Goal: Information Seeking & Learning: Learn about a topic

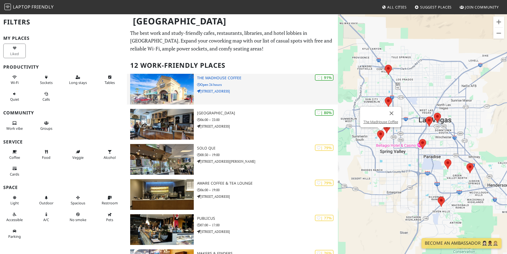
click at [161, 94] on img at bounding box center [162, 89] width 64 height 31
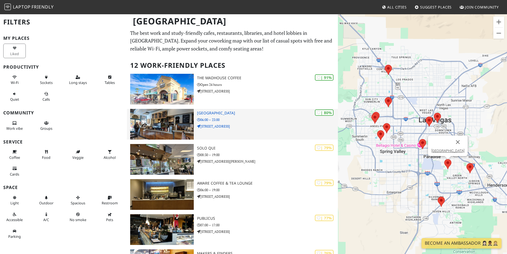
click at [166, 117] on img at bounding box center [162, 124] width 64 height 31
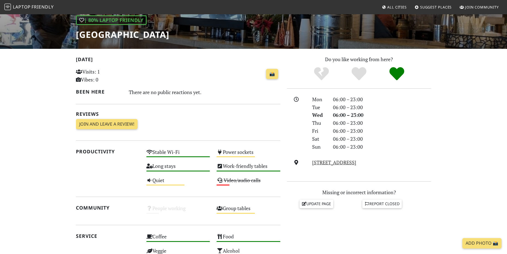
scroll to position [82, 0]
